Goal: Task Accomplishment & Management: Manage account settings

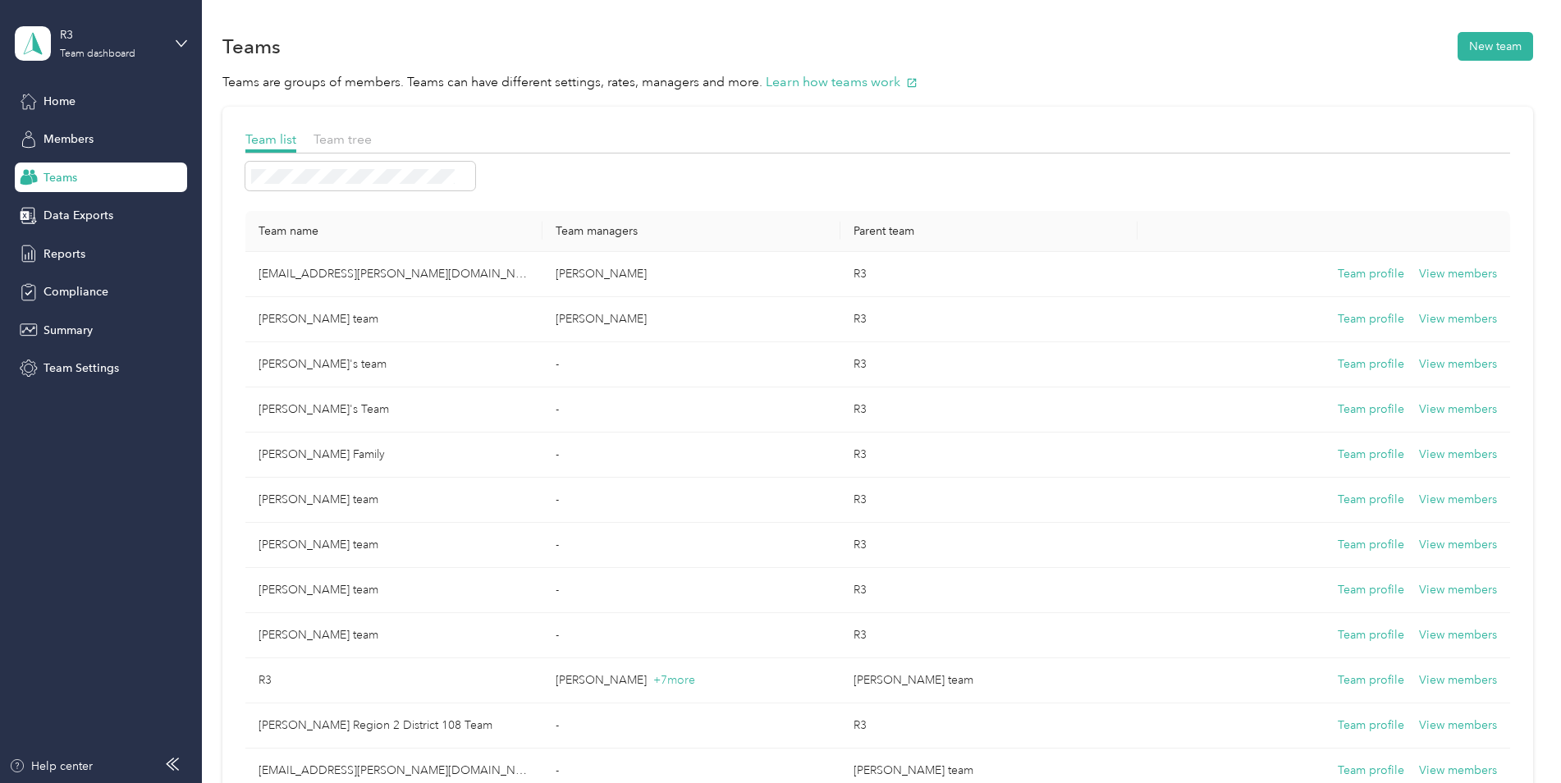
click at [572, 169] on div at bounding box center [877, 176] width 1265 height 29
click at [363, 140] on span "Team tree" at bounding box center [343, 139] width 58 height 16
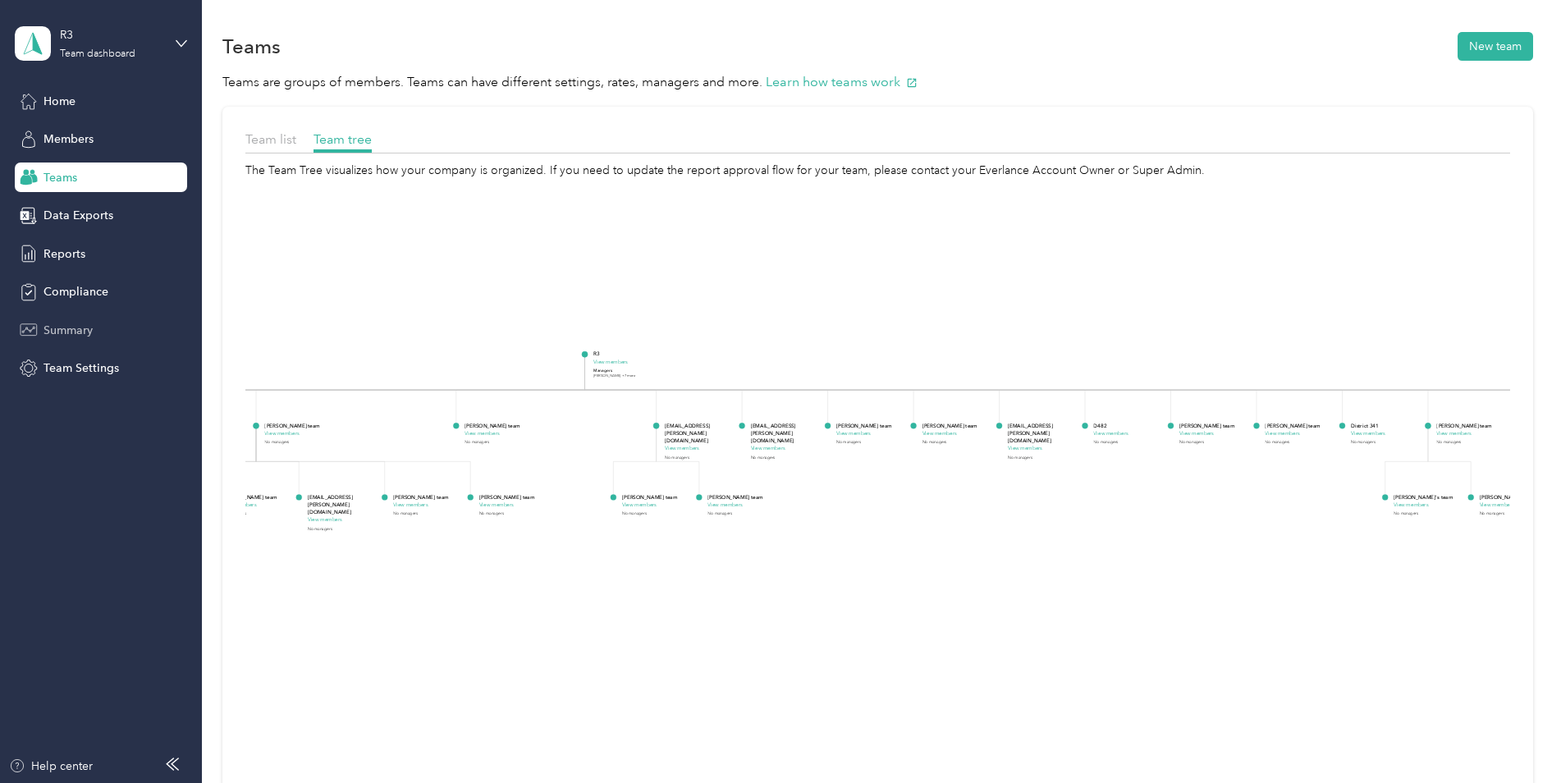
click at [48, 328] on span "Summary" at bounding box center [68, 330] width 49 height 17
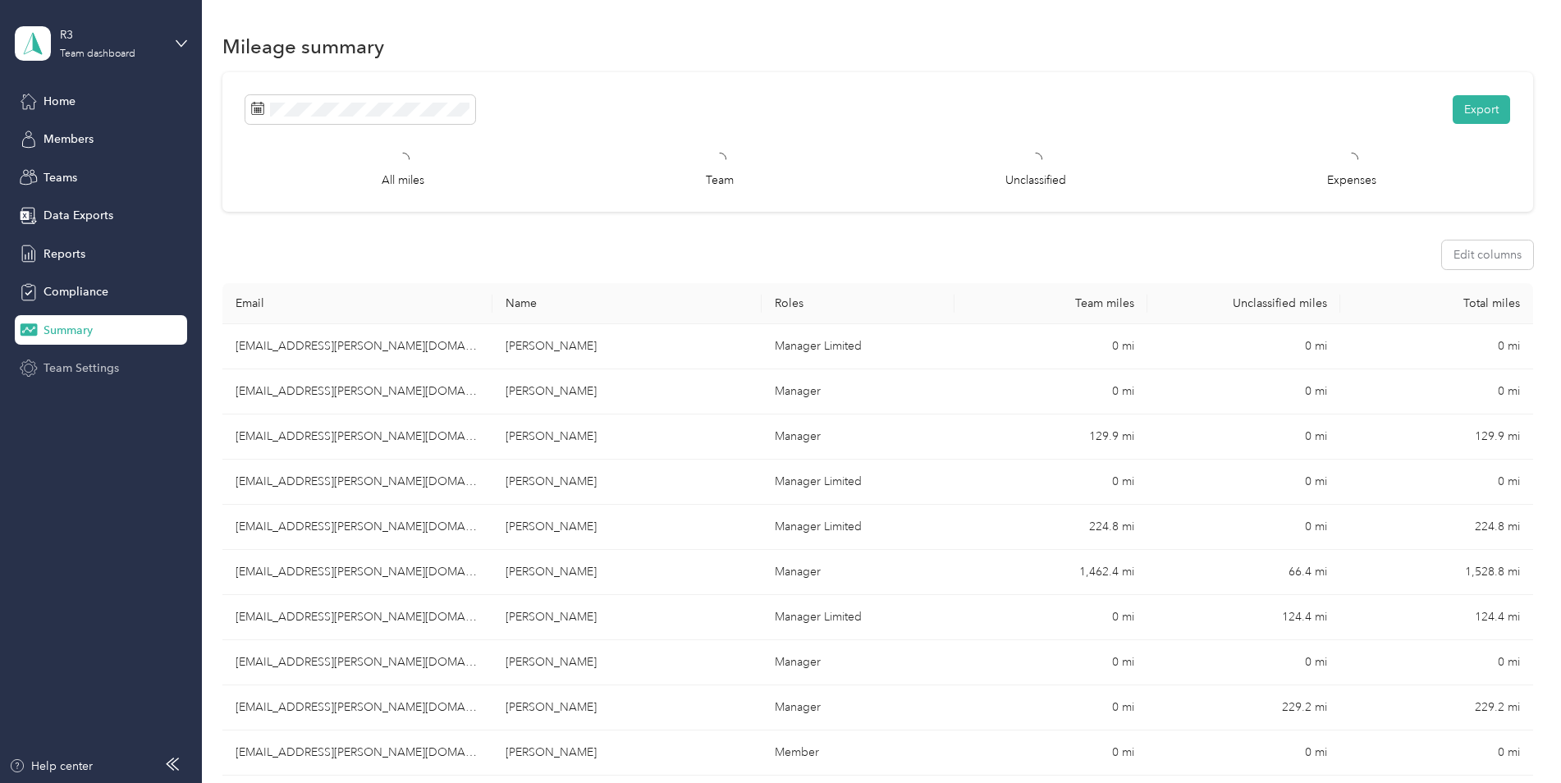
click at [85, 368] on span "Team Settings" at bounding box center [82, 368] width 76 height 17
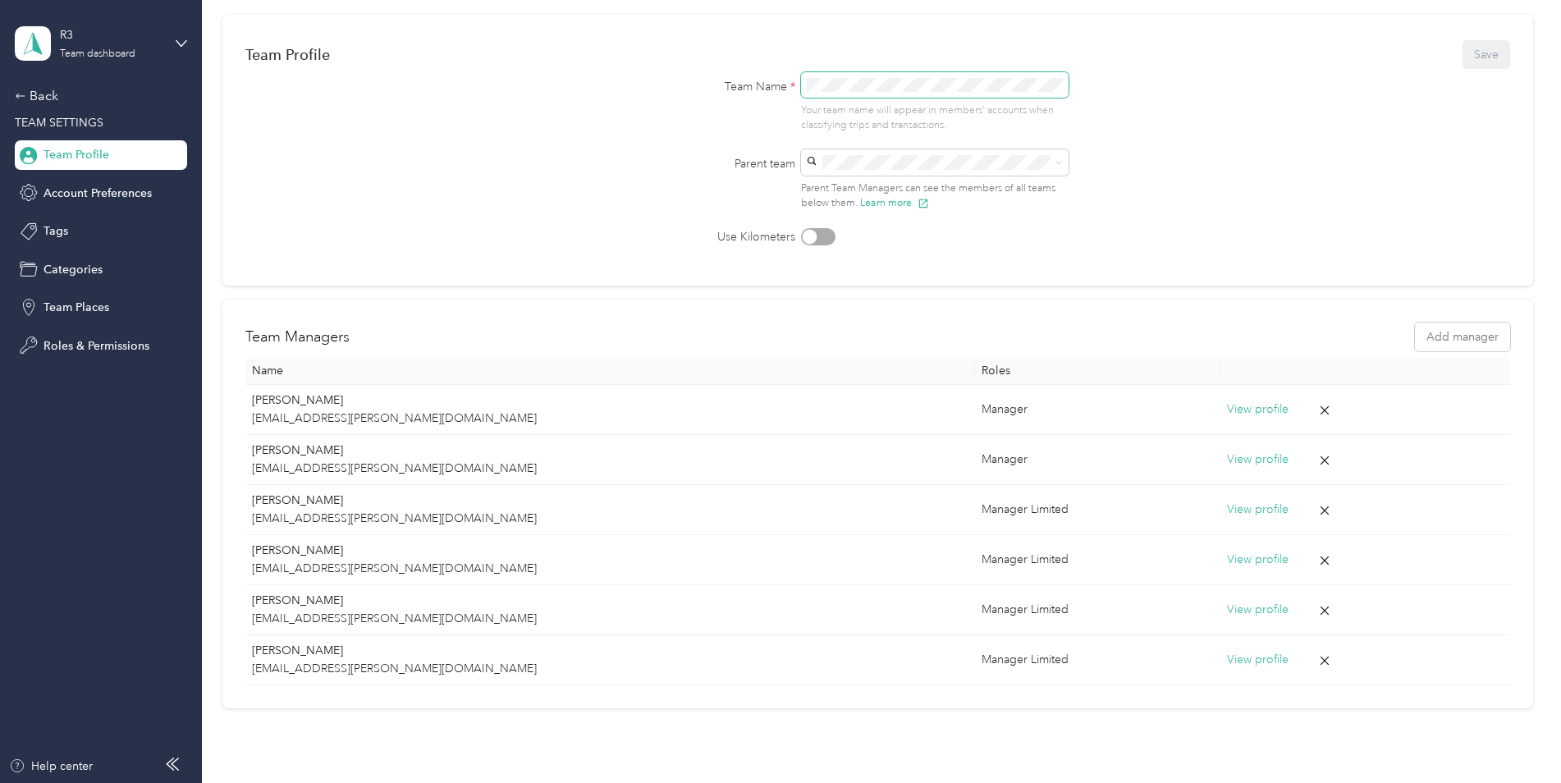
scroll to position [164, 0]
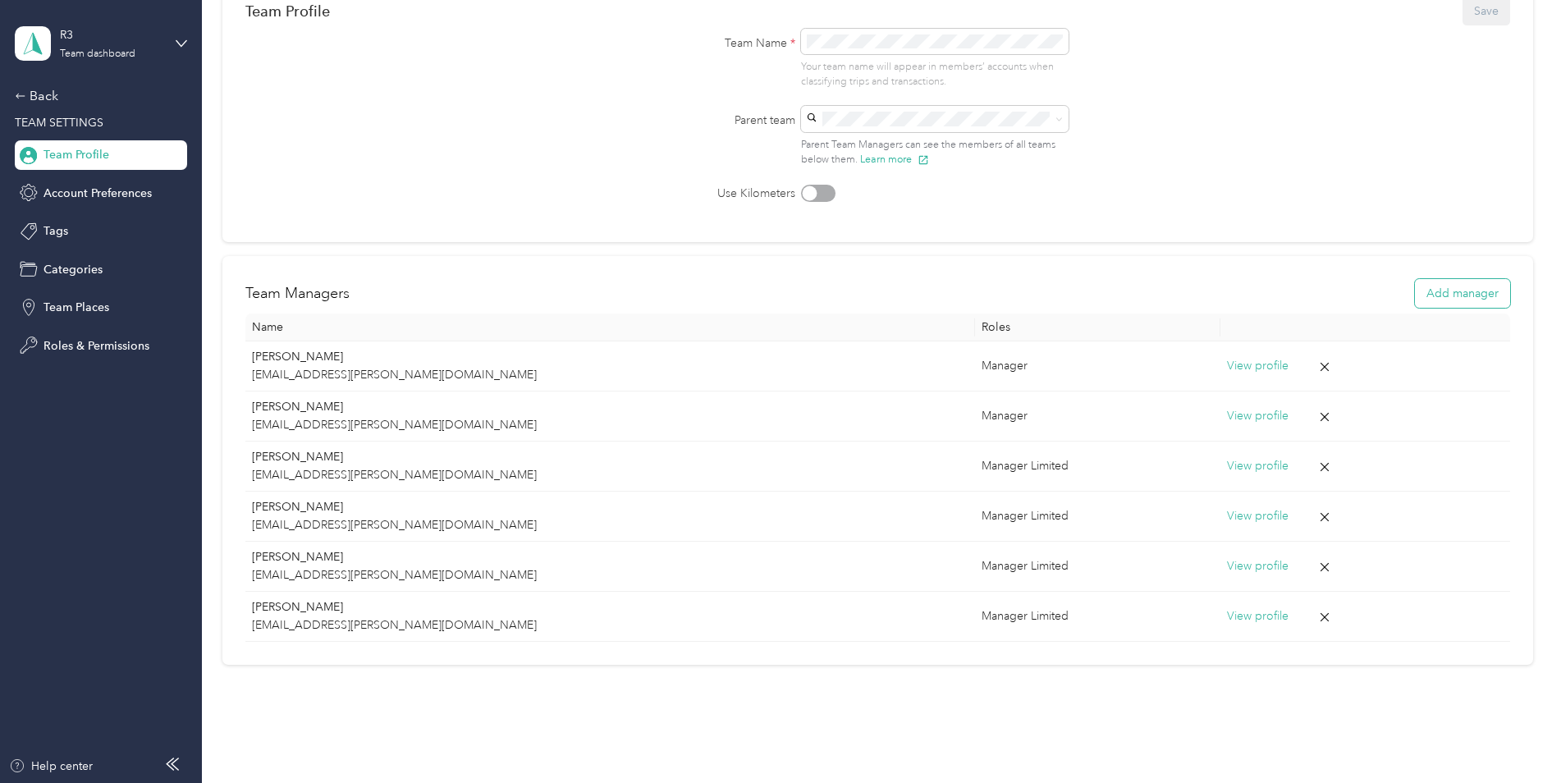
click at [1427, 302] on button "Add manager" at bounding box center [1462, 293] width 95 height 29
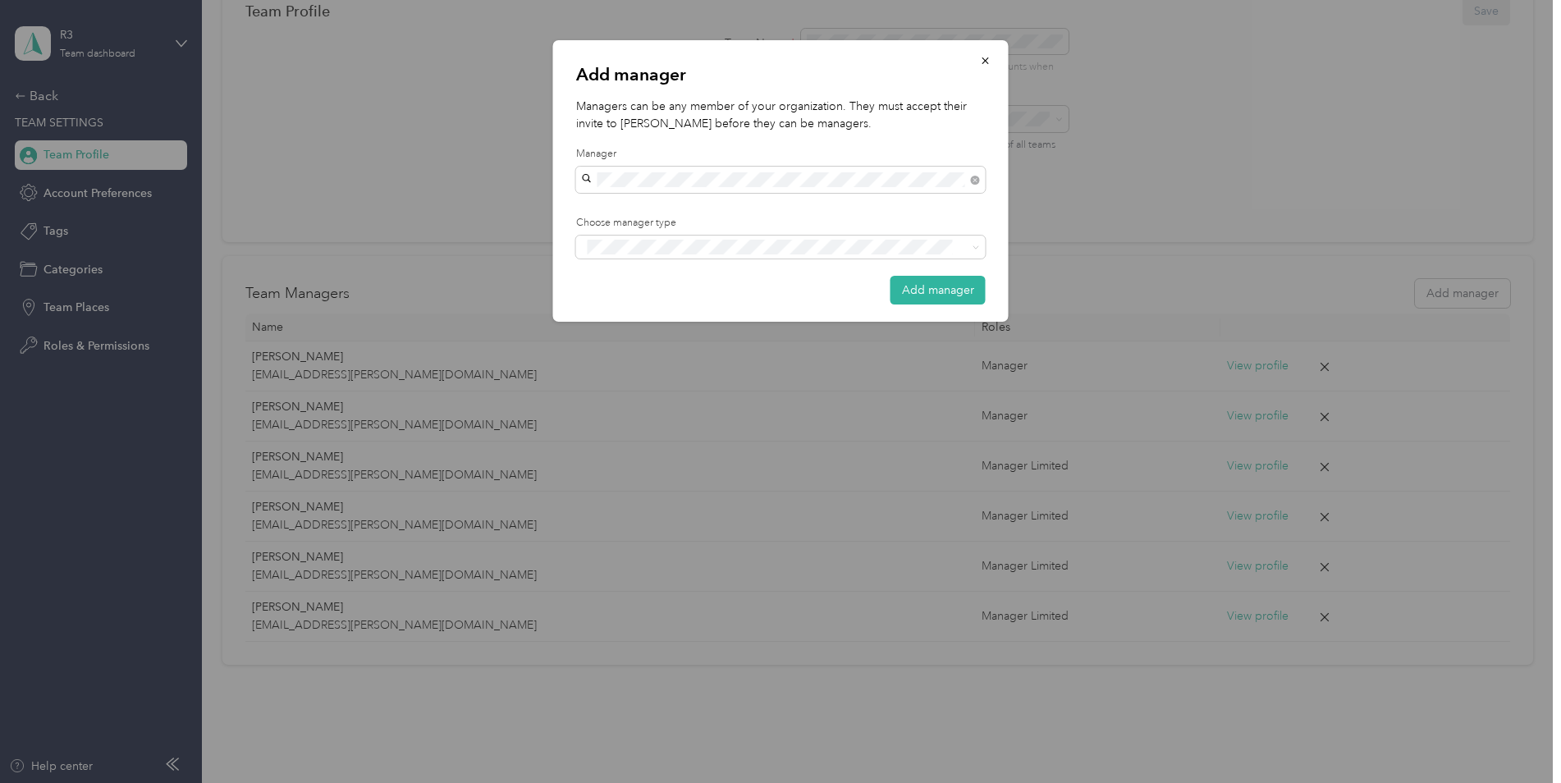
click at [969, 292] on button "Add manager" at bounding box center [938, 290] width 95 height 29
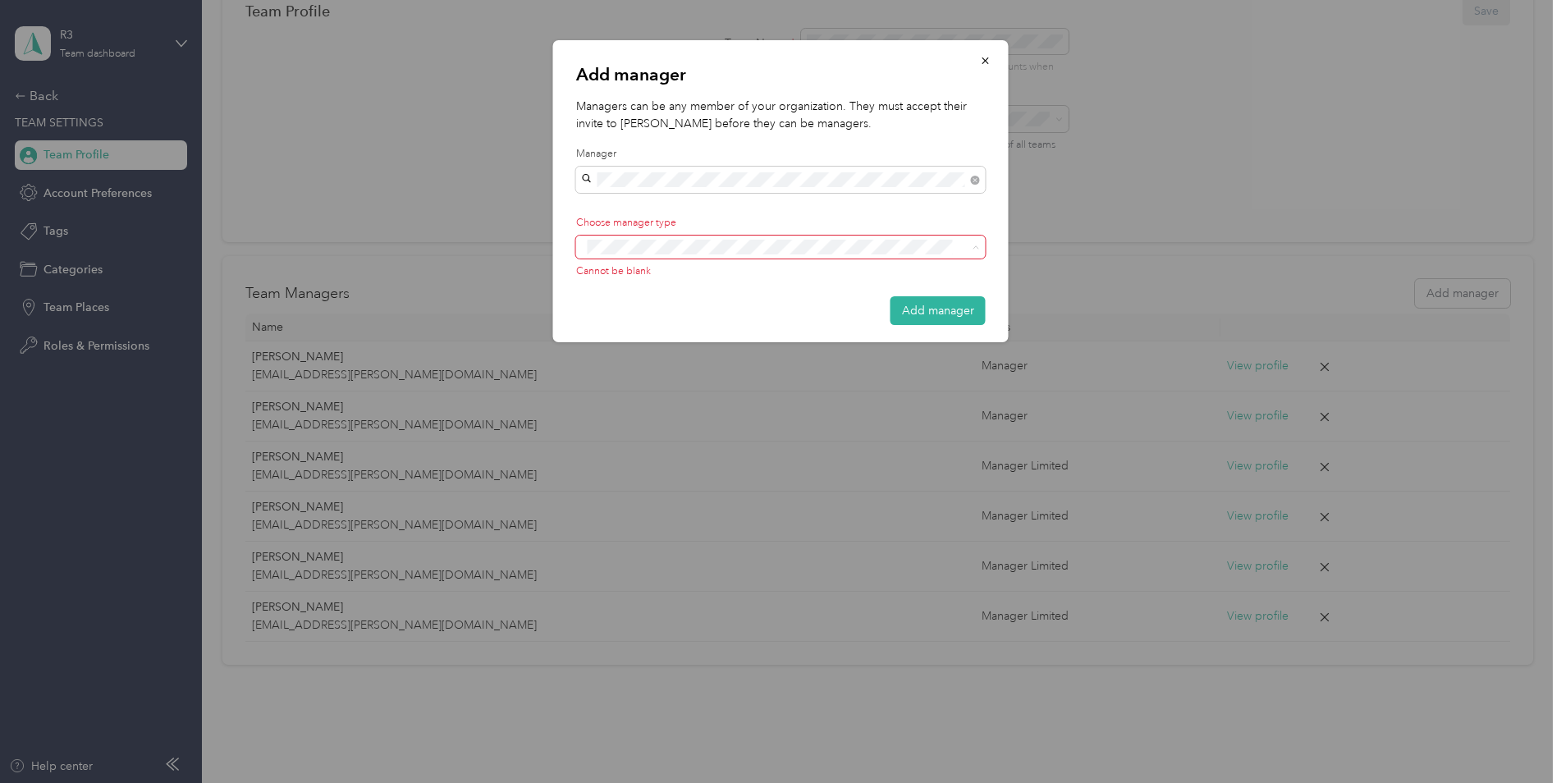
click at [650, 306] on button "Manager" at bounding box center [620, 308] width 65 height 21
click at [900, 299] on button "Add manager" at bounding box center [938, 313] width 95 height 29
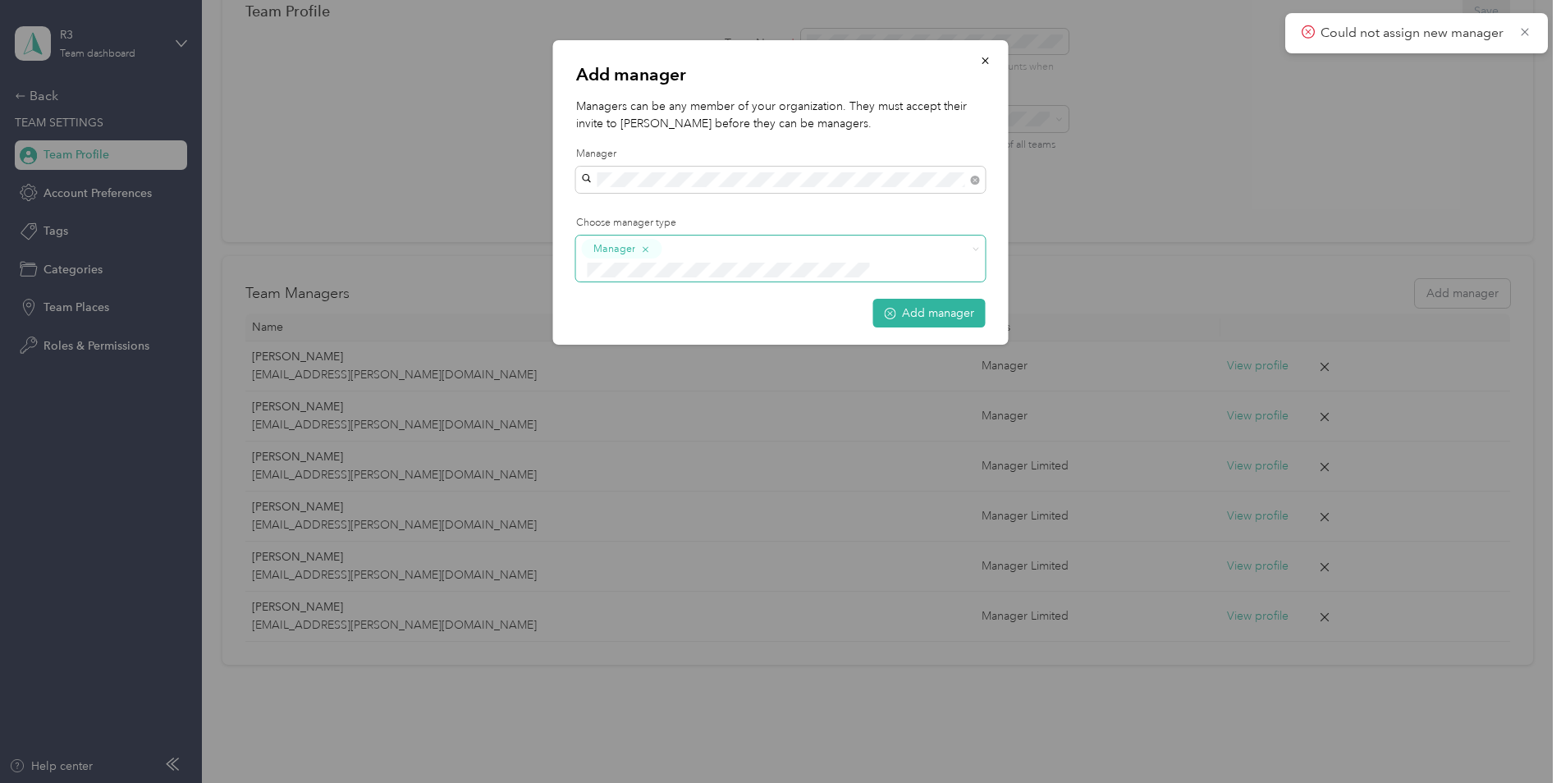
click at [961, 259] on span "Manager" at bounding box center [781, 259] width 410 height 46
click at [681, 290] on ol "Manager Limited Manager" at bounding box center [781, 295] width 410 height 63
click at [901, 299] on button "Add manager" at bounding box center [930, 313] width 112 height 29
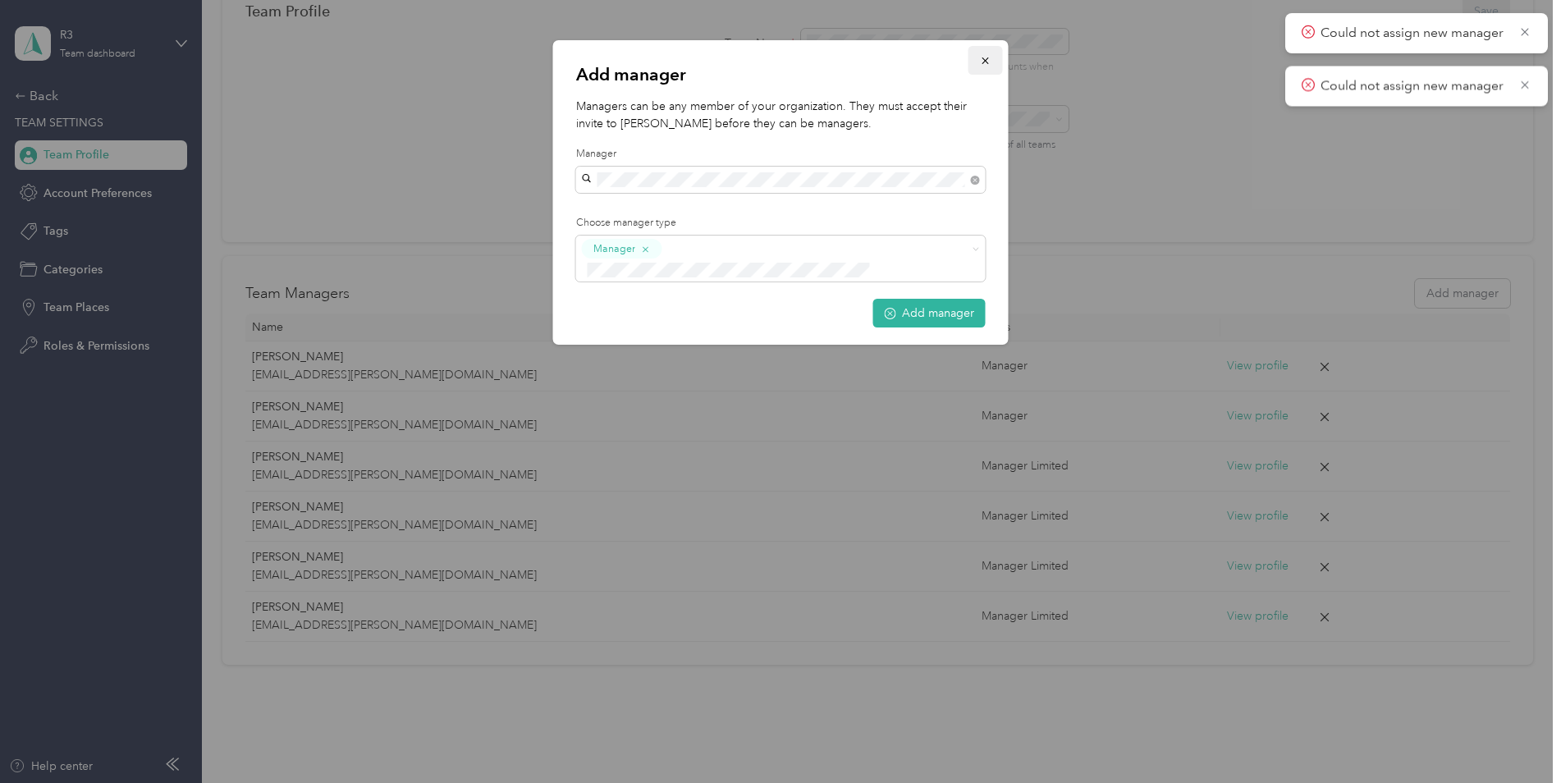
click at [980, 67] on button "button" at bounding box center [986, 60] width 34 height 29
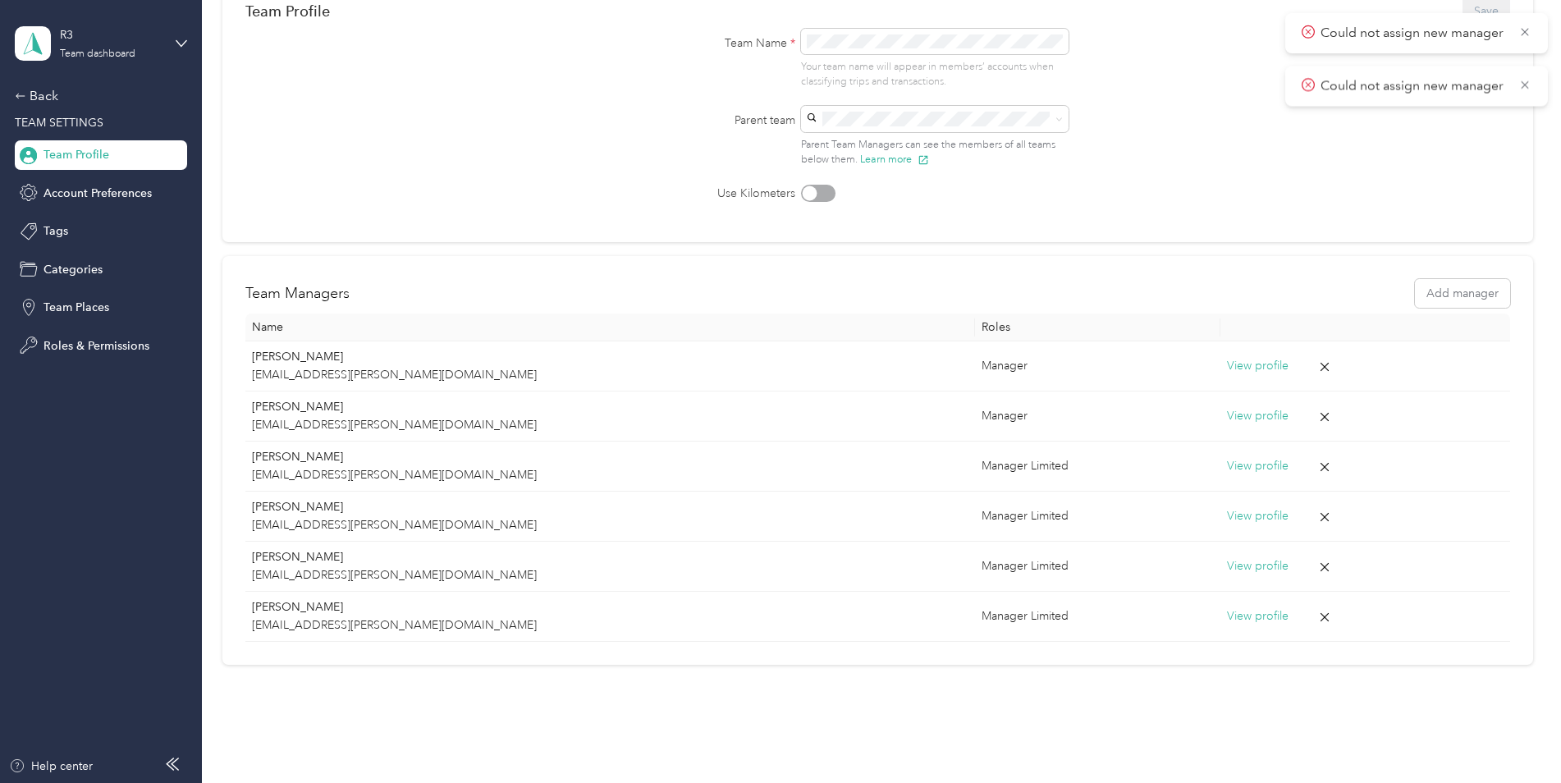
click at [492, 195] on form "Team Profile Save Team Name * Your team name will appear in members’ accounts w…" at bounding box center [877, 98] width 1265 height 208
